Goal: Information Seeking & Learning: Learn about a topic

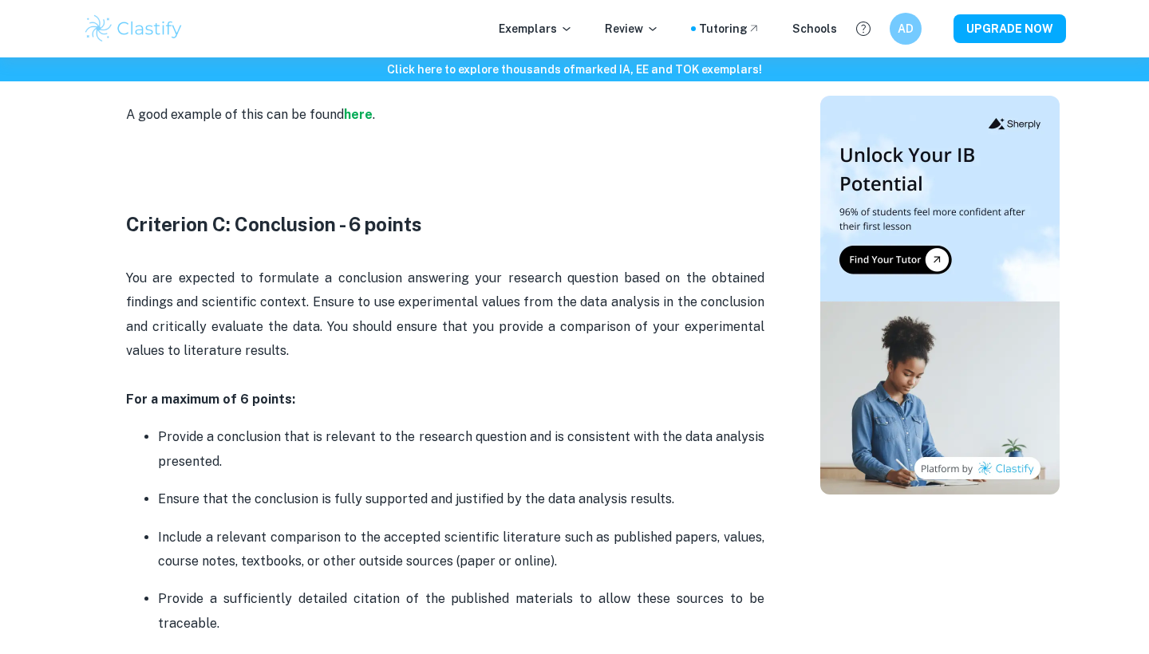
scroll to position [2465, 0]
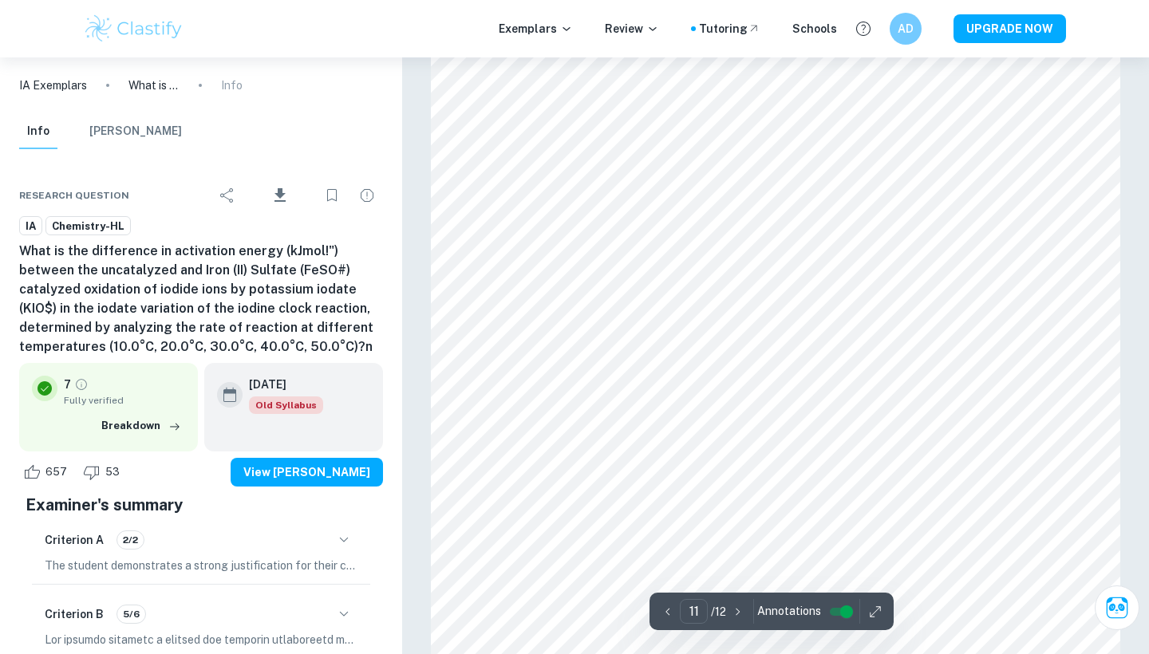
scroll to position [10180, 0]
type input "6"
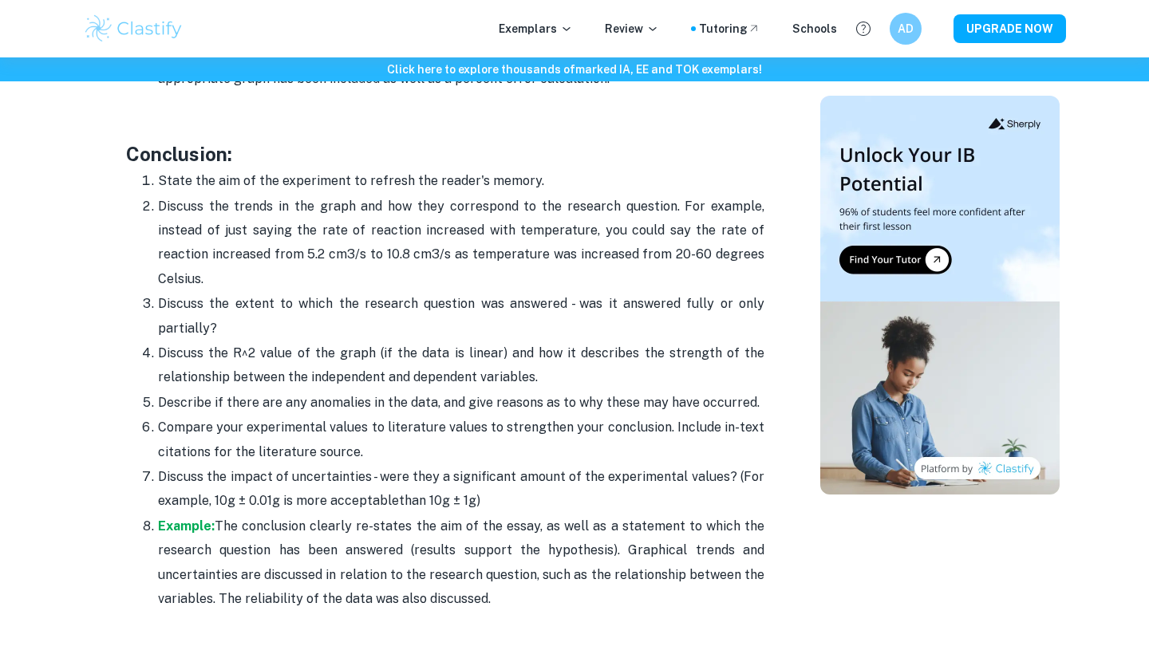
scroll to position [4133, 0]
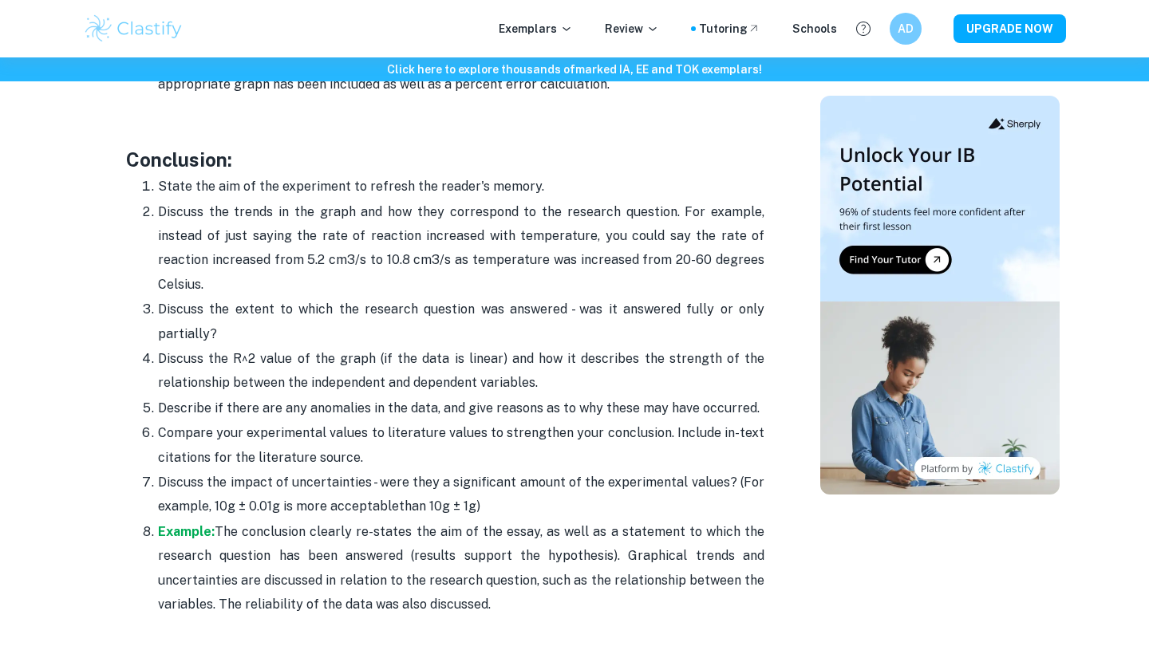
drag, startPoint x: 550, startPoint y: 349, endPoint x: 139, endPoint y: 329, distance: 411.3
click at [158, 347] on p "Discuss the R^2 value of the graph (if the data is linear) and how it describes…" at bounding box center [461, 371] width 606 height 49
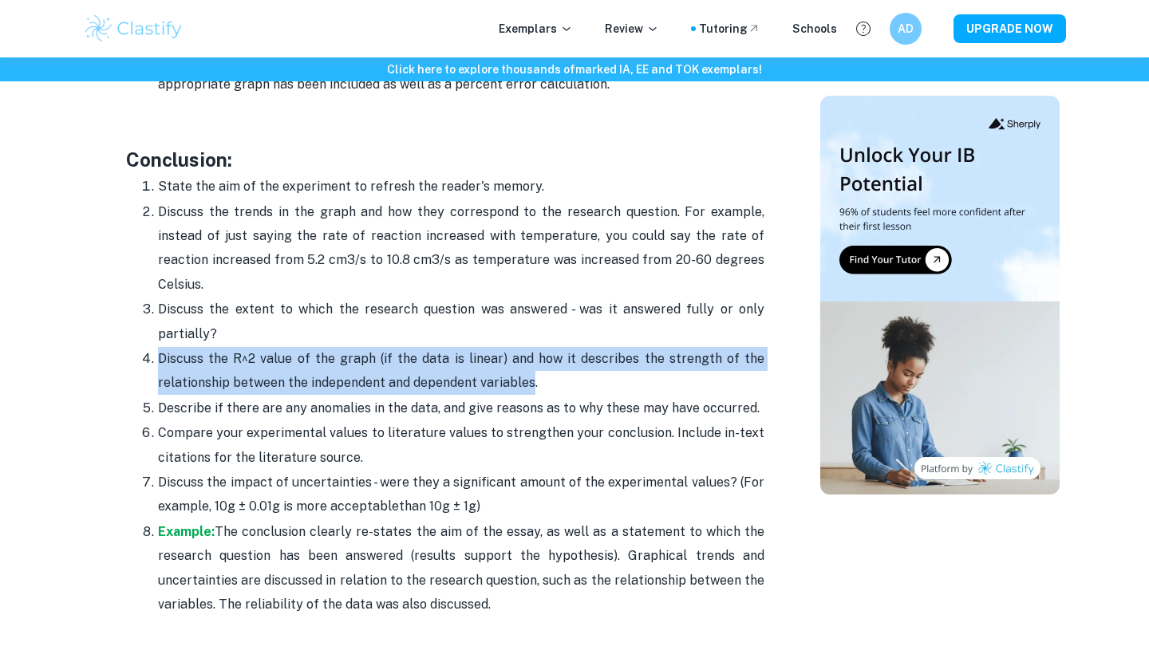
drag, startPoint x: 145, startPoint y: 324, endPoint x: 508, endPoint y: 341, distance: 363.3
click at [508, 347] on p "Discuss the R^2 value of the graph (if the data is linear) and how it describes…" at bounding box center [461, 371] width 606 height 49
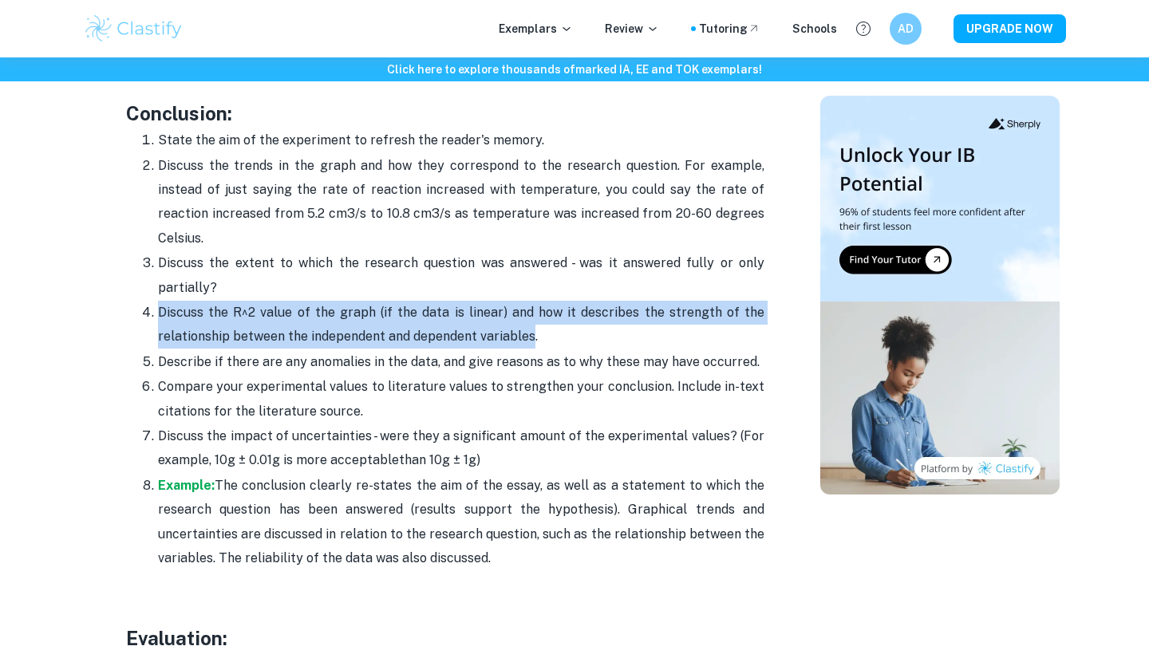
scroll to position [4119, 0]
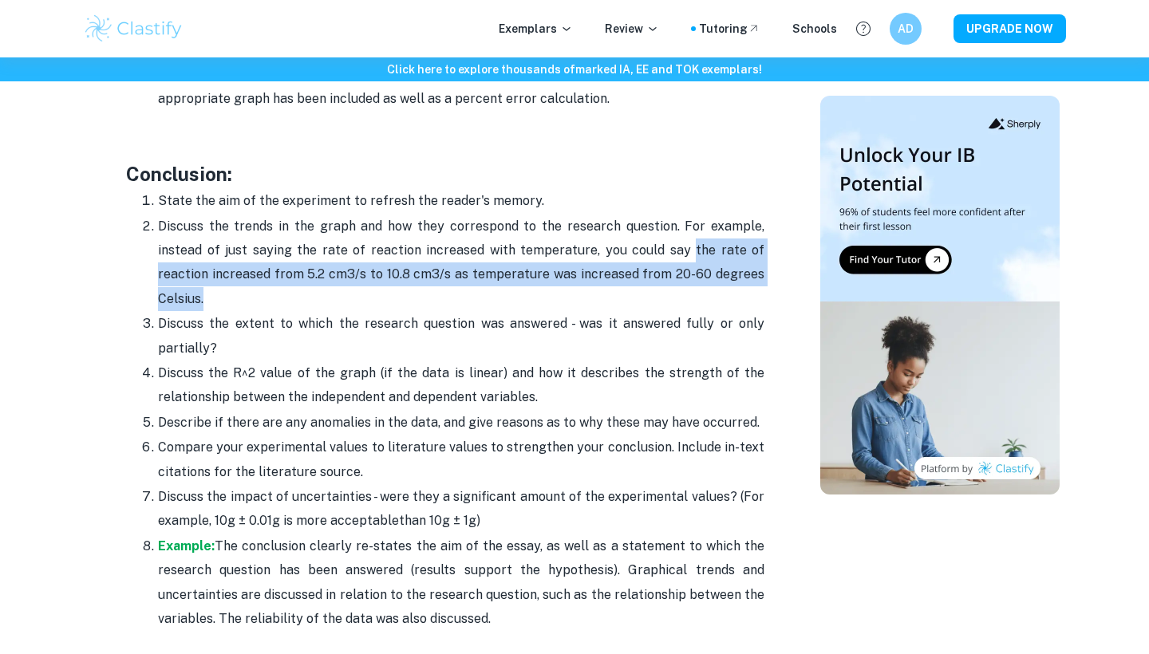
drag, startPoint x: 696, startPoint y: 221, endPoint x: 683, endPoint y: 269, distance: 49.5
click at [683, 269] on p "Discuss the trends in the graph and how they correspond to the research questio…" at bounding box center [461, 263] width 606 height 97
copy p "the rate of reaction increased from 5.2 cm3/s to 10.8 cm3/s as temperature was …"
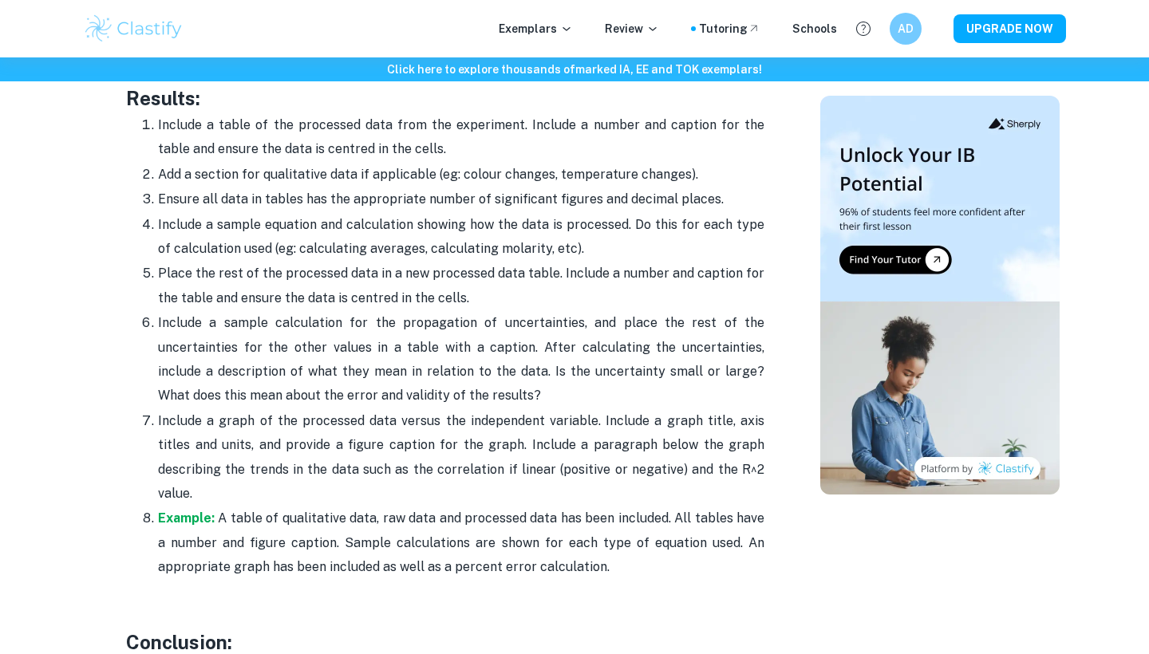
scroll to position [3651, 0]
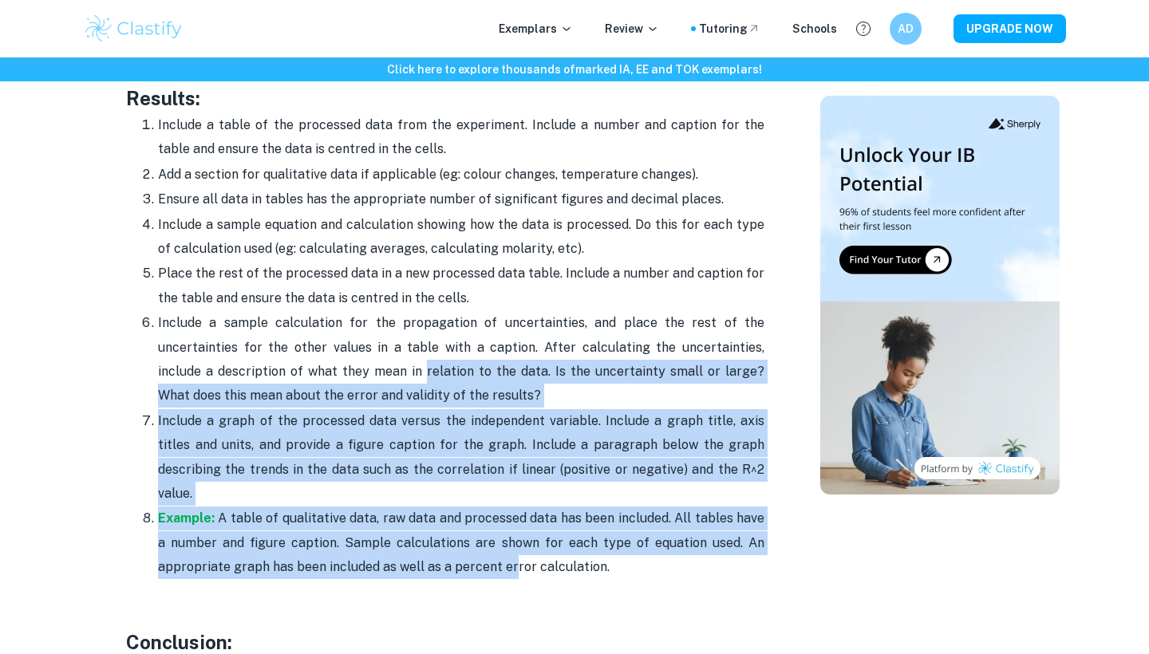
drag, startPoint x: 510, startPoint y: 532, endPoint x: 372, endPoint y: 365, distance: 215.9
click at [372, 365] on ol "Include a table of the processed data from the experiment. Include a number and…" at bounding box center [445, 345] width 638 height 467
click at [372, 365] on p "Include a sample calculation for the propagation of uncertainties, and place th…" at bounding box center [461, 359] width 606 height 97
drag, startPoint x: 372, startPoint y: 365, endPoint x: 549, endPoint y: 530, distance: 241.5
click at [549, 530] on ol "Include a table of the processed data from the experiment. Include a number and…" at bounding box center [445, 345] width 638 height 467
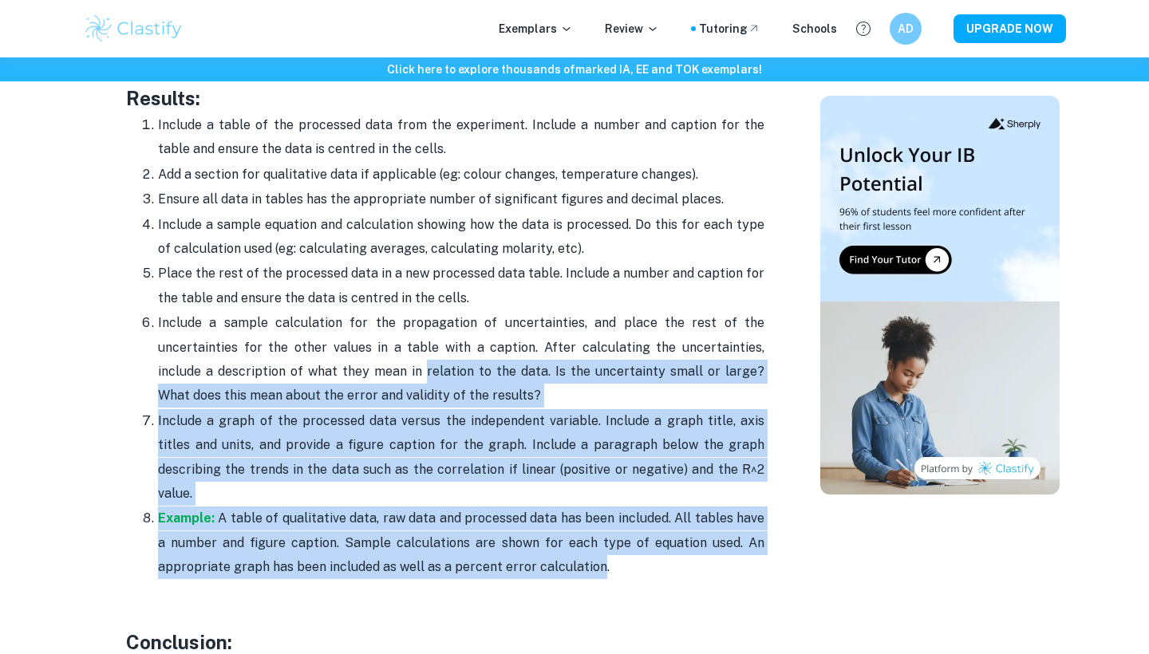
click at [549, 530] on p "Example: A table of qualitative data, raw data and processed data has been incl…" at bounding box center [461, 542] width 606 height 73
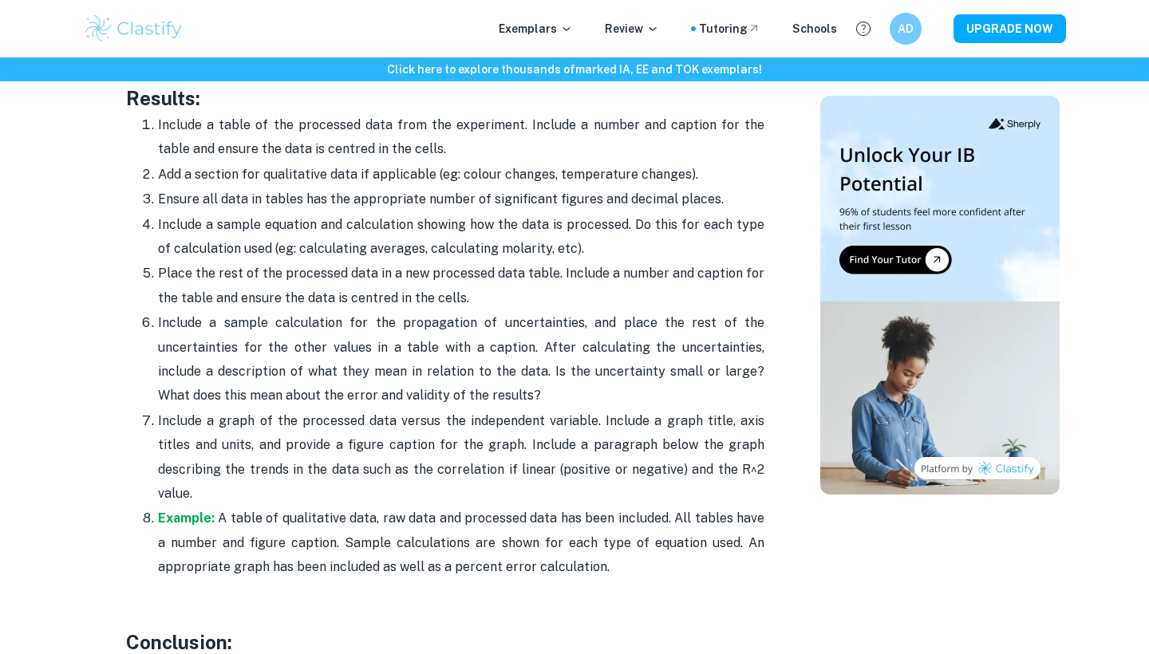
click at [549, 531] on p "Example: A table of qualitative data, raw data and processed data has been incl…" at bounding box center [461, 542] width 606 height 73
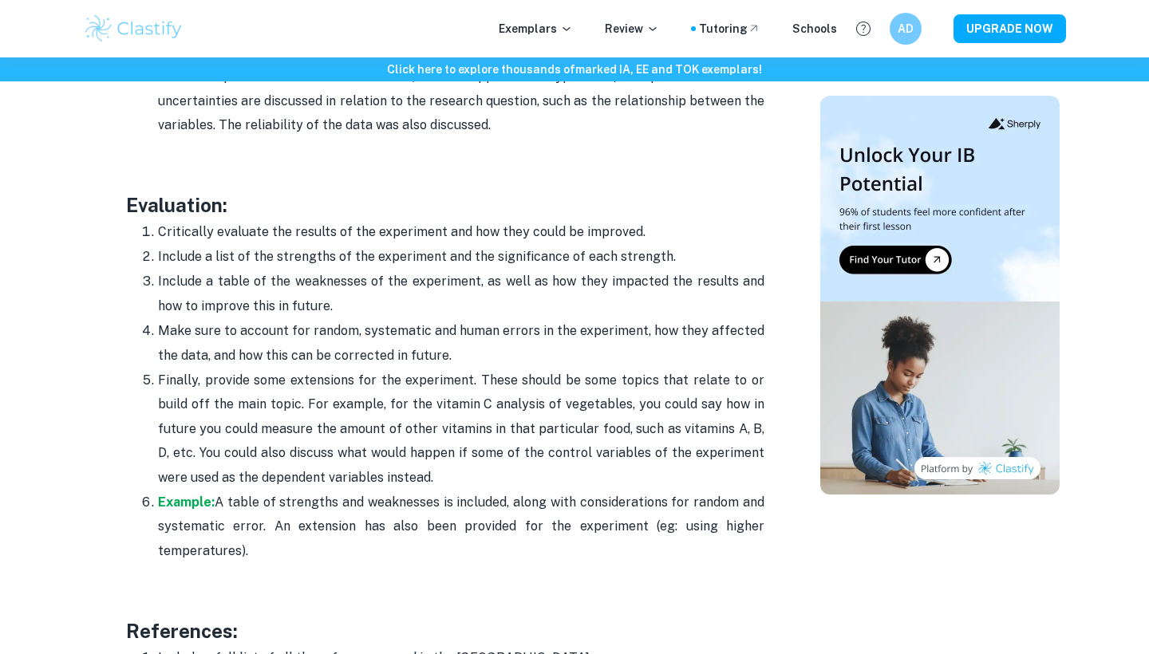
scroll to position [4618, 0]
